Goal: Check status

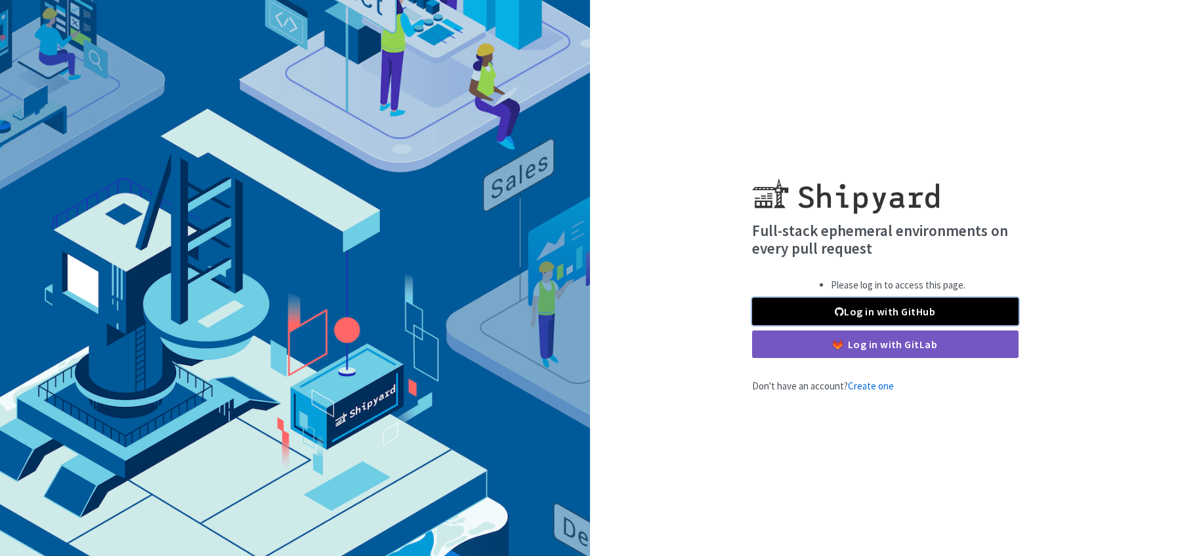
click at [886, 312] on link "Log in with GitHub" at bounding box center [885, 312] width 266 height 28
